Goal: Book appointment/travel/reservation

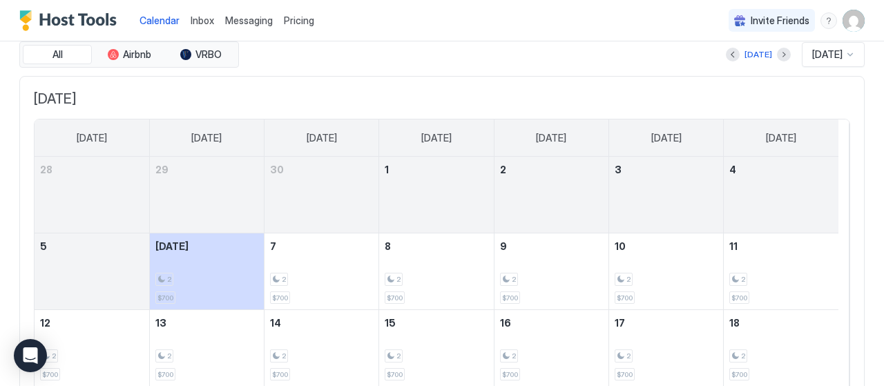
scroll to position [46, 0]
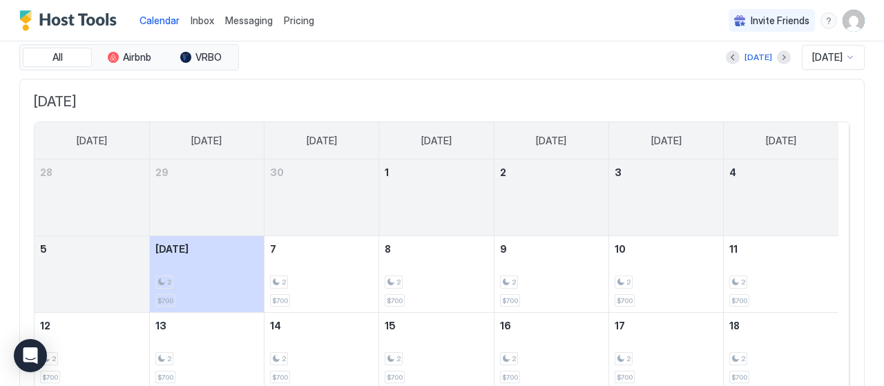
click at [828, 60] on span "[DATE]" at bounding box center [828, 57] width 30 height 12
click at [697, 79] on div "[DATE] [DATE] [DATE] [DATE] [DATE] [DATE] [DATE] [DATE] 28 29 30 1 2 3 4 5 [DAT…" at bounding box center [442, 319] width 846 height 480
click at [777, 60] on button "Next month" at bounding box center [784, 57] width 14 height 14
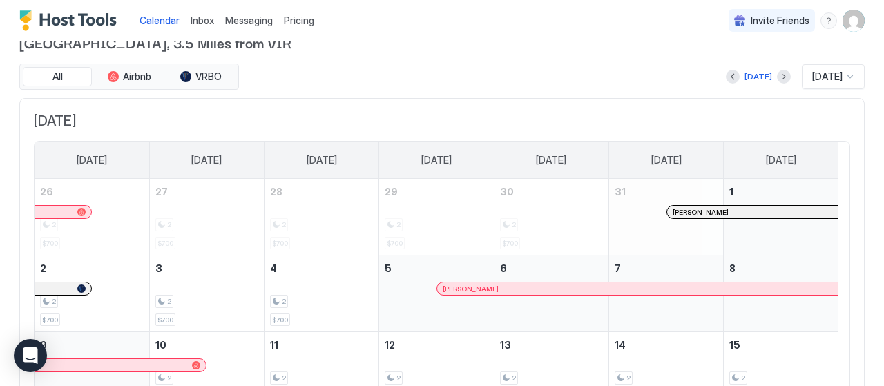
scroll to position [0, 0]
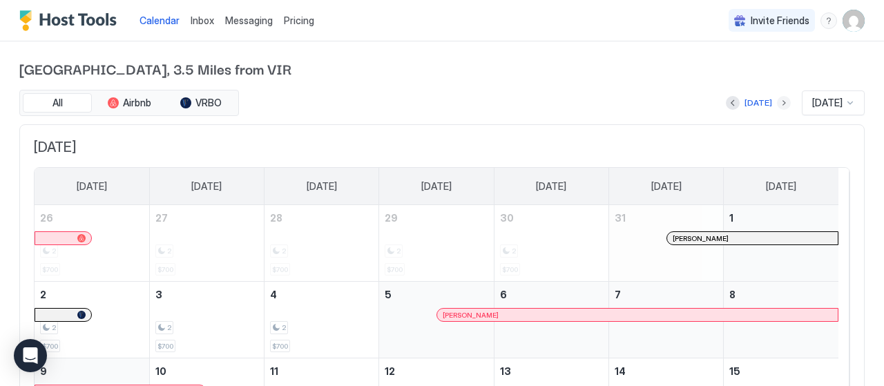
click at [777, 105] on button "Next month" at bounding box center [784, 103] width 14 height 14
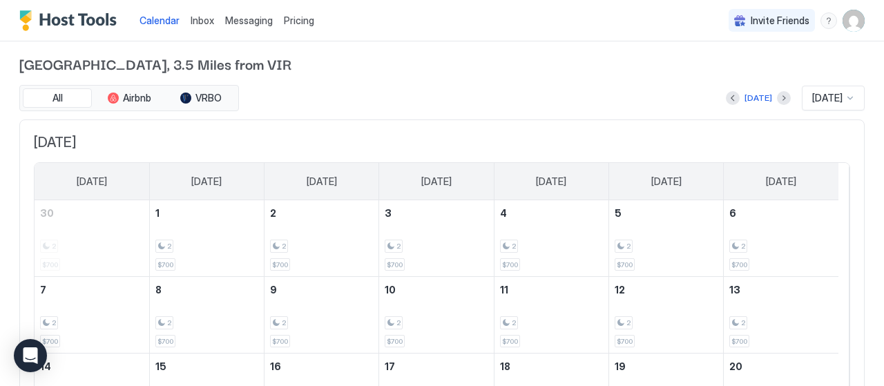
scroll to position [4, 0]
click at [726, 93] on button "Previous month" at bounding box center [733, 99] width 14 height 14
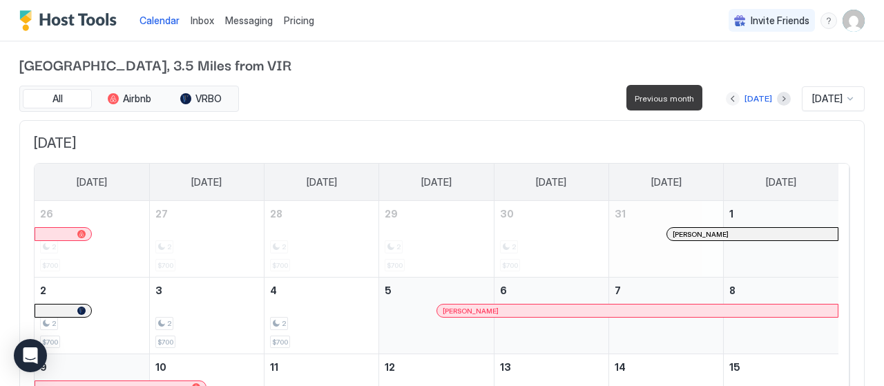
click at [726, 98] on button "Previous month" at bounding box center [733, 99] width 14 height 14
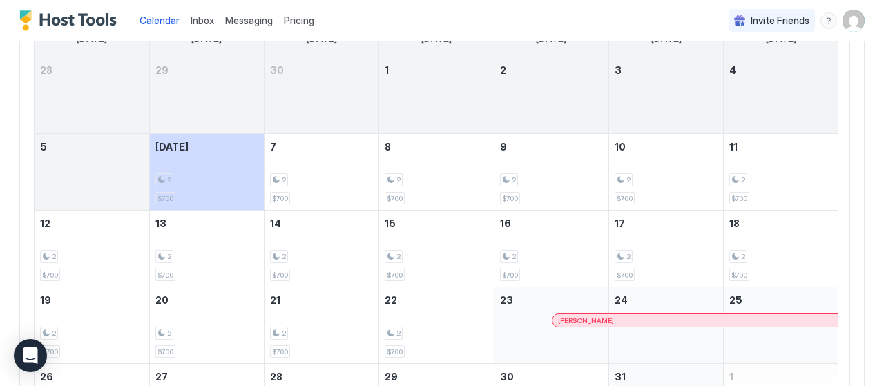
scroll to position [0, 0]
